Goal: Navigation & Orientation: Find specific page/section

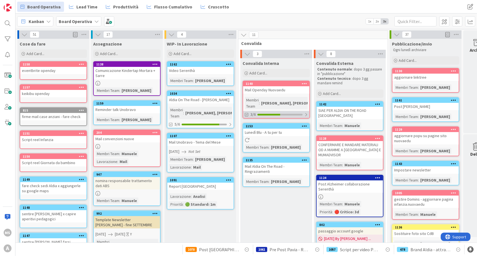
click at [286, 111] on div "3/6" at bounding box center [276, 114] width 66 height 7
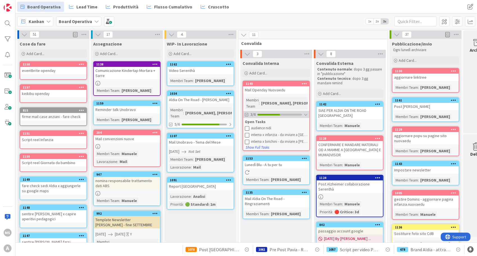
click at [286, 111] on div "3/6" at bounding box center [276, 114] width 66 height 7
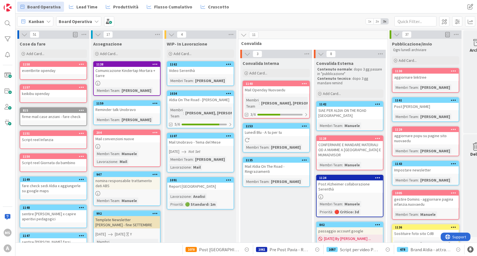
scroll to position [19, 0]
